Goal: Task Accomplishment & Management: Complete application form

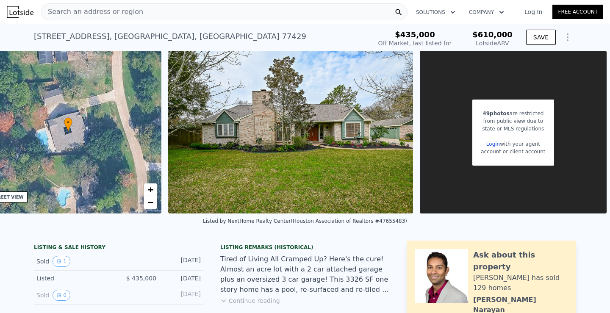
click at [562, 41] on icon "Show Options" at bounding box center [567, 37] width 10 height 10
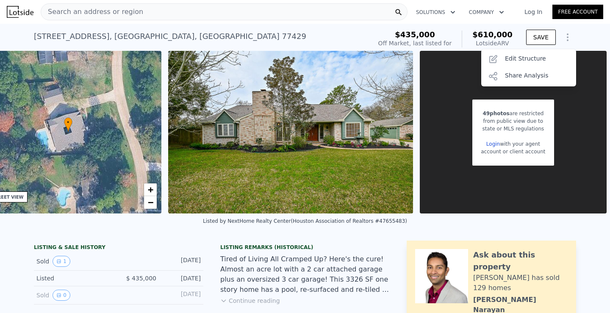
click at [359, 35] on div "13011 Blossomheath Rd , Harris County , TX 77429 No sales on record (~ARV $610k…" at bounding box center [201, 39] width 334 height 24
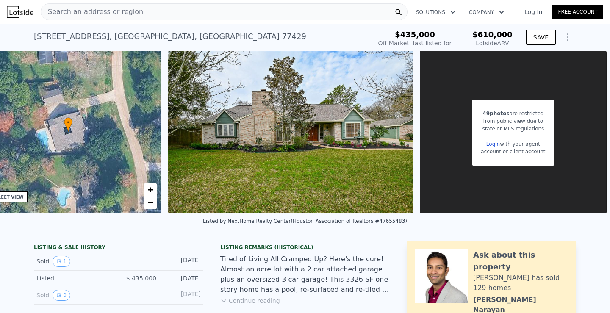
click at [108, 38] on div "13011 Blossomheath Rd , Harris County , TX 77429" at bounding box center [170, 36] width 272 height 12
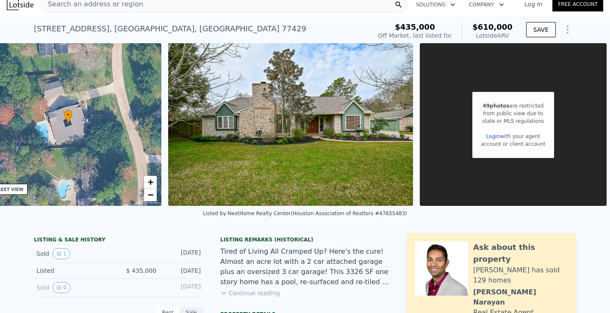
click at [486, 134] on link "Login" at bounding box center [493, 136] width 14 height 6
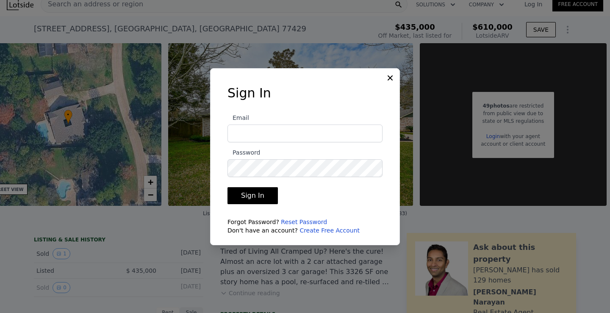
click at [301, 230] on link "Create Free Account" at bounding box center [329, 230] width 60 height 7
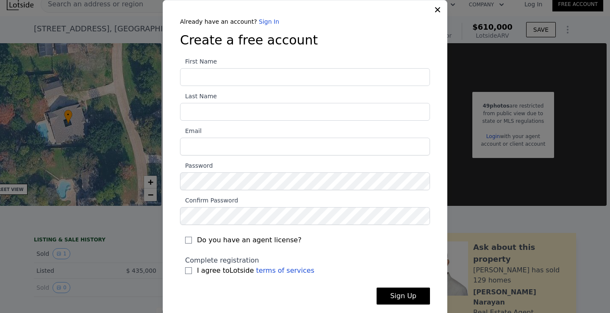
click at [308, 70] on input "First Name" at bounding box center [305, 77] width 250 height 18
type input "Austin"
type input "Haynes"
type input "[EMAIL_ADDRESS][DOMAIN_NAME]"
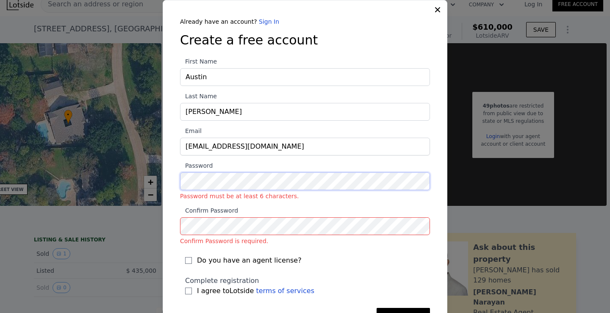
click at [175, 177] on div "Already have an account? Sign In Create a free account First Name Austin Last N…" at bounding box center [304, 177] width 277 height 321
click at [210, 204] on section "First Name Austin Last Name Haynes Email austinmhaynes@gmail.com Password Passw…" at bounding box center [305, 178] width 250 height 245
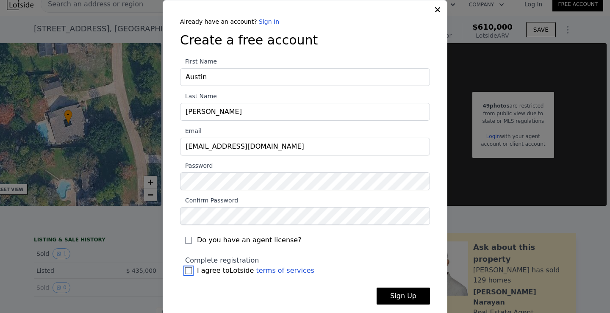
click at [185, 270] on input "I agree to Lotside terms of services" at bounding box center [188, 270] width 7 height 7
checkbox input "true"
click at [389, 296] on button "Sign Up" at bounding box center [402, 295] width 53 height 17
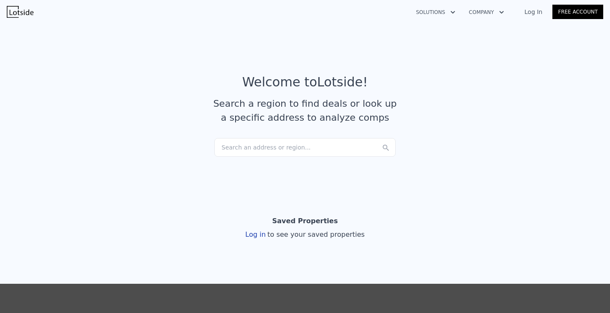
click at [238, 148] on div "Search an address or region..." at bounding box center [304, 147] width 181 height 19
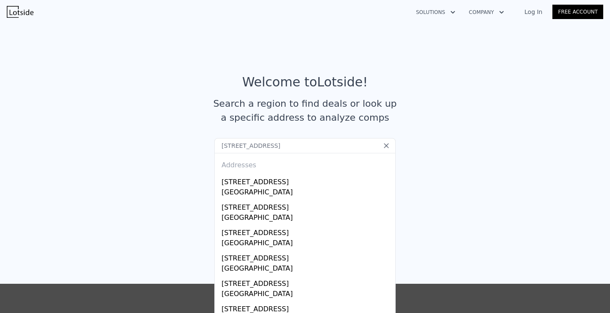
type input "[STREET_ADDRESS]"
click at [244, 191] on div "[GEOGRAPHIC_DATA]" at bounding box center [306, 193] width 170 height 12
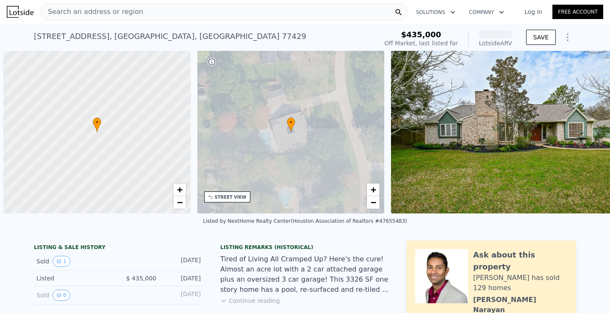
scroll to position [0, 3]
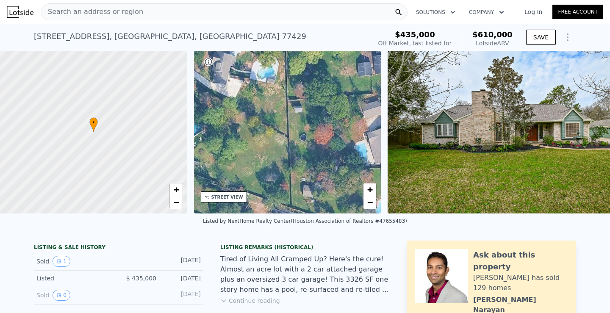
drag, startPoint x: 459, startPoint y: 229, endPoint x: 356, endPoint y: 208, distance: 104.4
click at [356, 208] on div "• + −" at bounding box center [287, 132] width 187 height 163
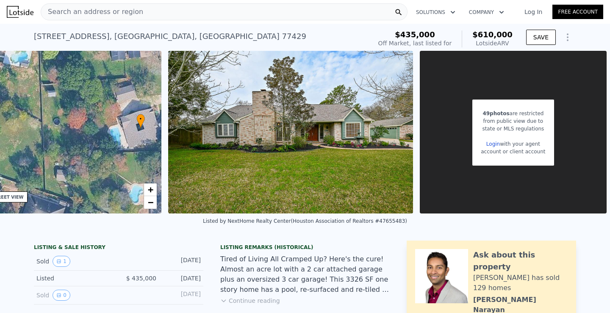
scroll to position [0, 229]
click at [491, 144] on link "Login" at bounding box center [493, 144] width 14 height 6
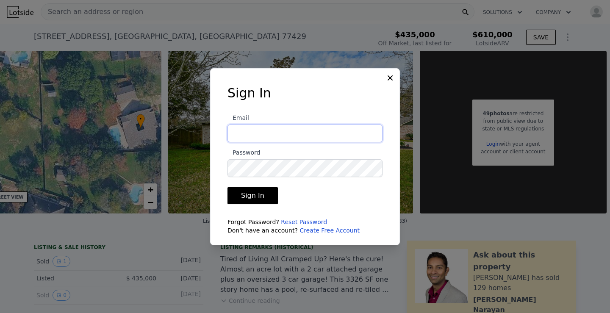
type input "[EMAIL_ADDRESS][DOMAIN_NAME]"
click at [253, 193] on button "Sign In" at bounding box center [252, 195] width 50 height 17
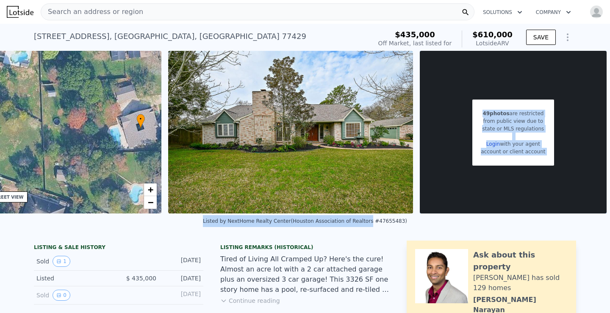
drag, startPoint x: 358, startPoint y: 221, endPoint x: 421, endPoint y: 214, distance: 63.0
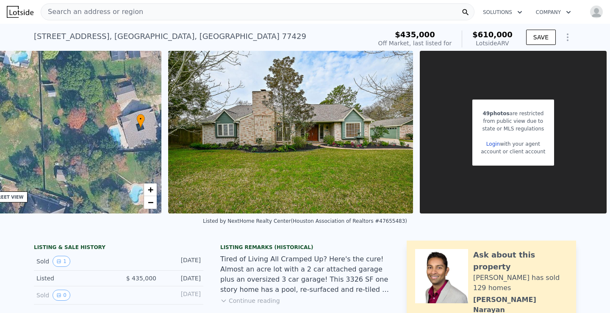
click at [414, 222] on div "Listed by NextHome Realty Center (Houston Association of Realtors #47655483)" at bounding box center [305, 223] width 610 height 20
click at [492, 145] on link "Login" at bounding box center [493, 144] width 14 height 6
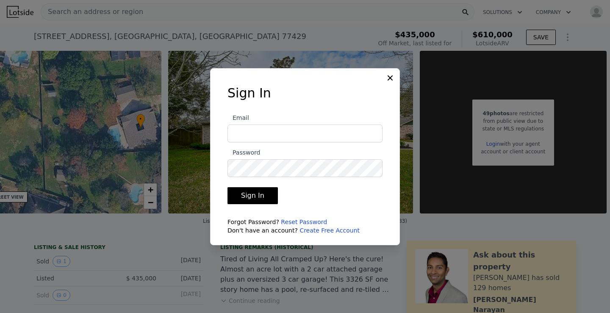
type input "[EMAIL_ADDRESS][DOMAIN_NAME]"
click at [250, 199] on button "Sign In" at bounding box center [252, 195] width 50 height 17
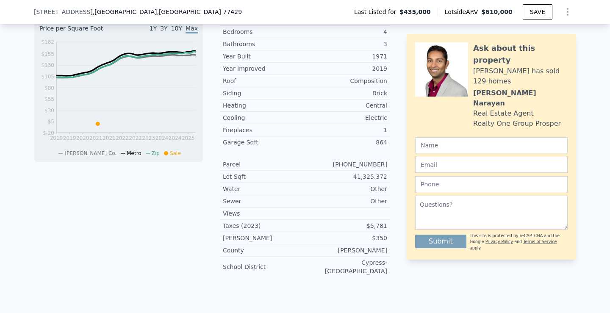
scroll to position [0, 0]
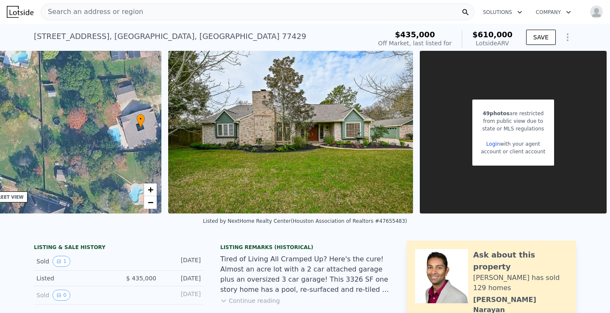
click at [563, 32] on icon "Show Options" at bounding box center [567, 37] width 10 height 10
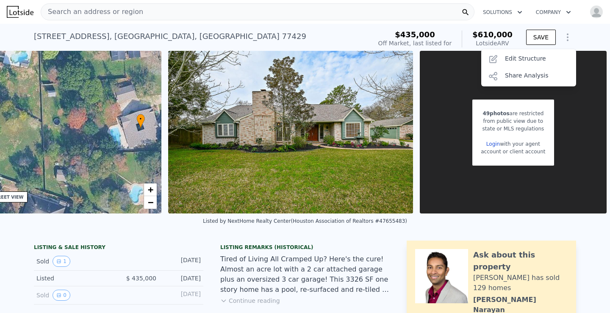
click at [15, 12] on img at bounding box center [20, 12] width 27 height 12
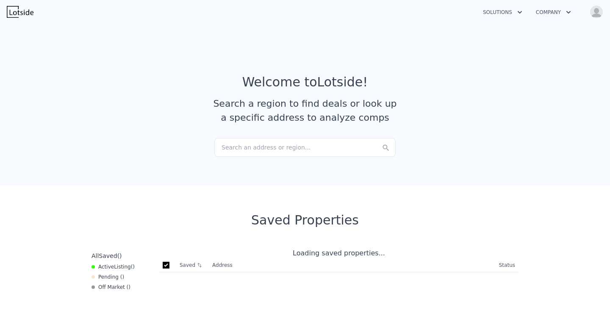
checkbox input "true"
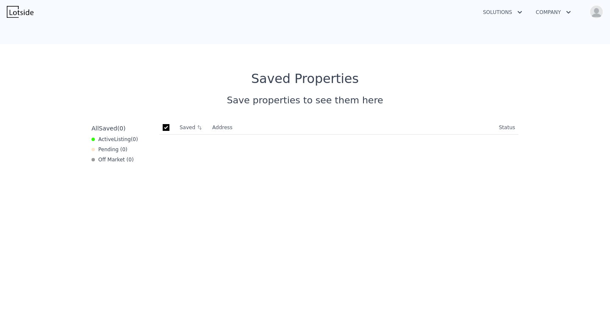
scroll to position [143, 0]
